Goal: Find contact information: Obtain details needed to contact an individual or organization

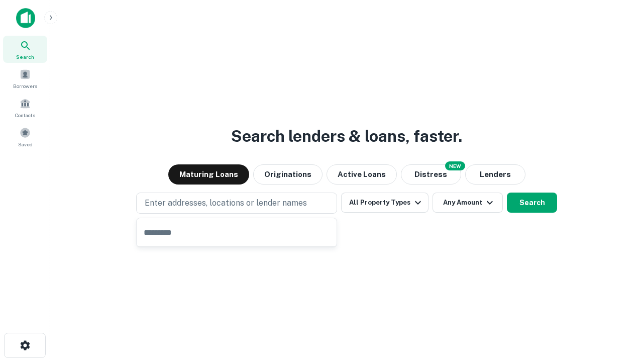
type input "**********"
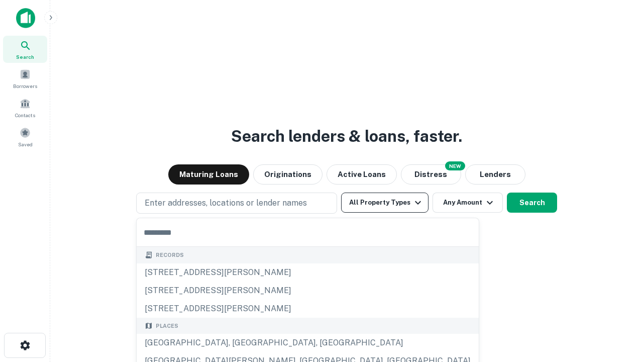
click at [385, 203] on button "All Property Types" at bounding box center [384, 203] width 87 height 20
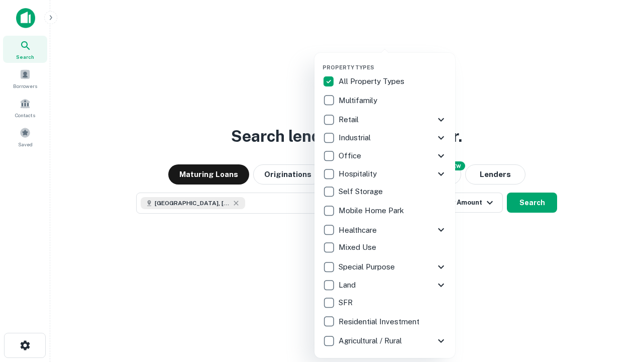
click at [393, 61] on button "button" at bounding box center [393, 61] width 141 height 1
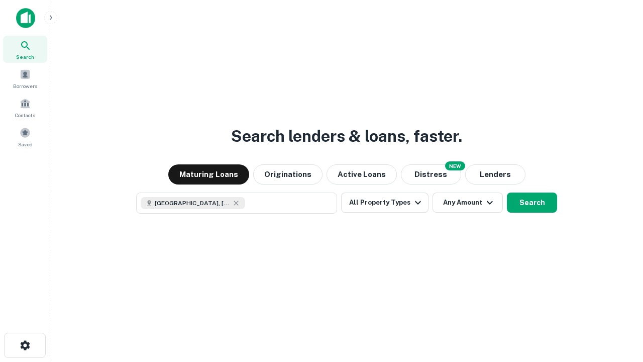
scroll to position [16, 0]
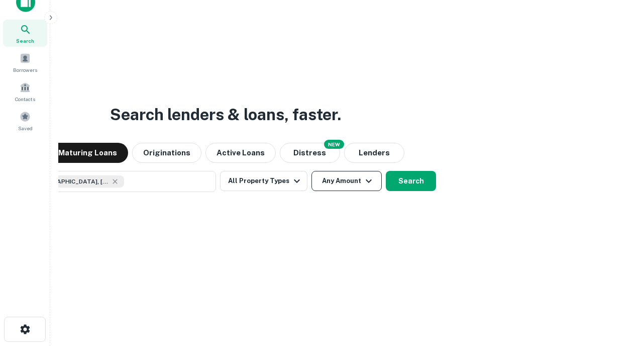
click at [312, 171] on button "Any Amount" at bounding box center [347, 181] width 70 height 20
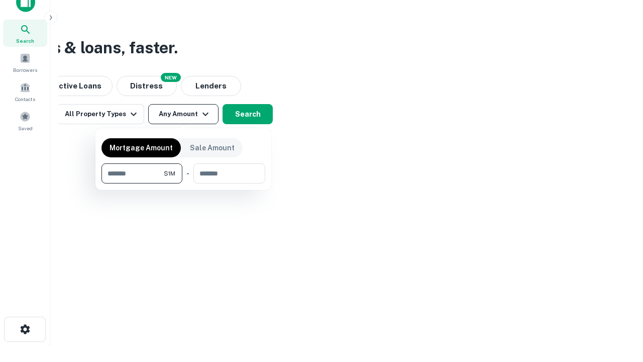
type input "*******"
click at [183, 183] on button "button" at bounding box center [184, 183] width 164 height 1
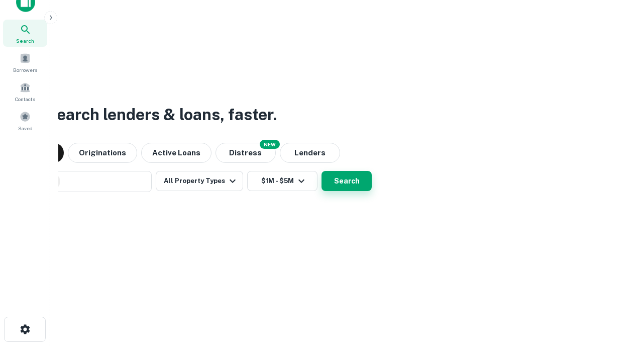
click at [322, 171] on button "Search" at bounding box center [347, 181] width 50 height 20
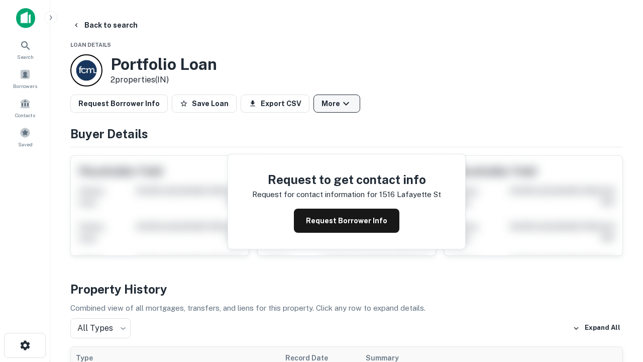
click at [337, 104] on button "More" at bounding box center [337, 103] width 47 height 18
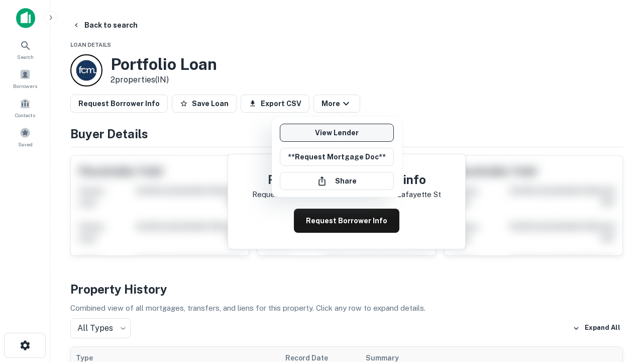
click at [337, 133] on link "View Lender" at bounding box center [337, 133] width 114 height 18
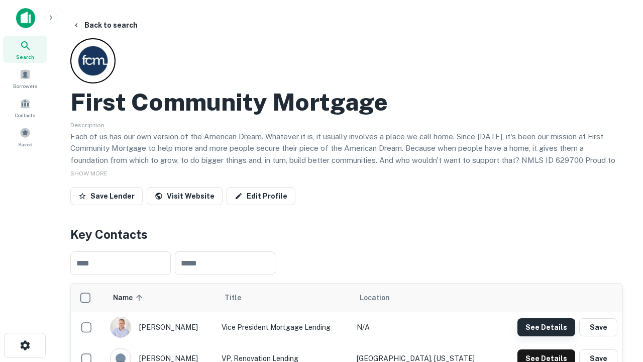
click at [546, 327] on button "See Details" at bounding box center [547, 327] width 58 height 18
